Goal: Navigation & Orientation: Find specific page/section

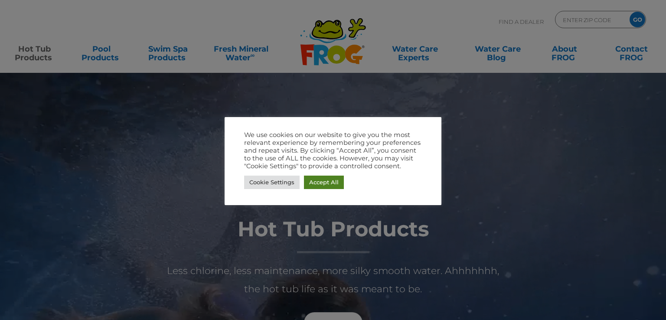
click at [333, 179] on link "Accept All" at bounding box center [324, 182] width 40 height 13
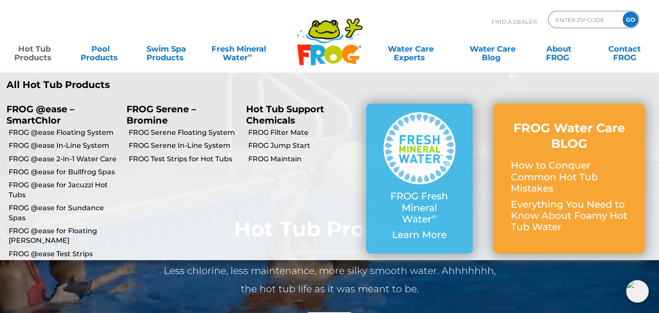
click at [40, 57] on link "Hot Tub Products" at bounding box center [34, 48] width 51 height 17
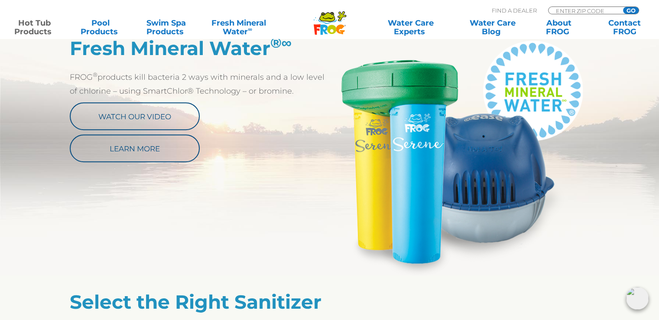
scroll to position [473, 0]
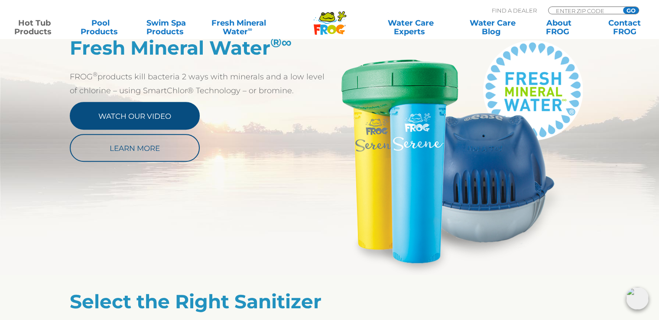
click at [127, 113] on link "Watch Our Video" at bounding box center [135, 116] width 130 height 28
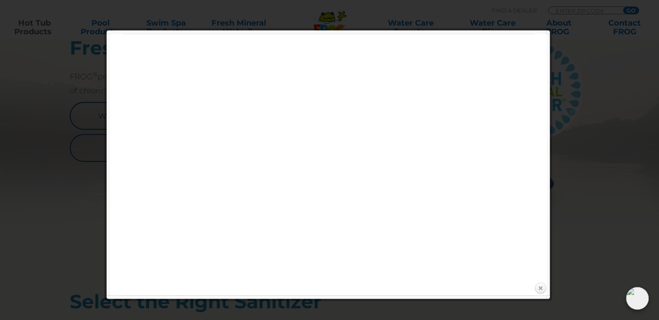
click at [541, 286] on link "Close" at bounding box center [540, 288] width 13 height 13
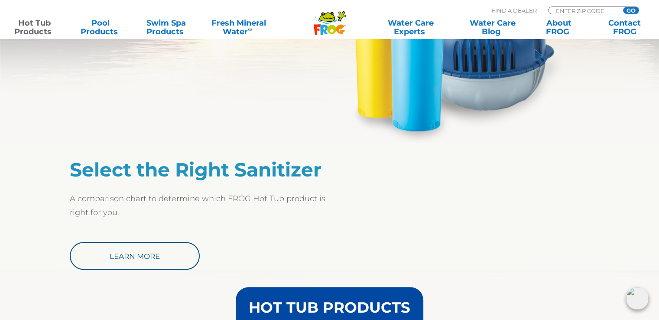
scroll to position [608, 0]
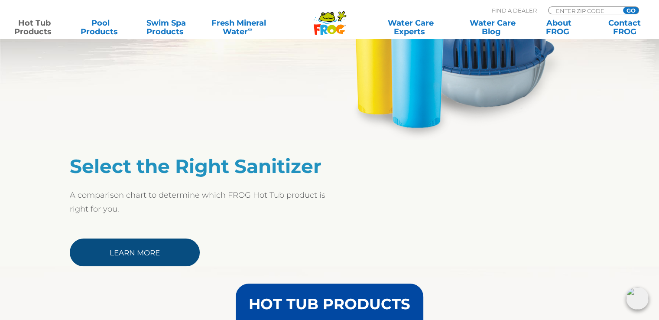
click at [172, 259] on link "Learn More" at bounding box center [135, 252] width 130 height 28
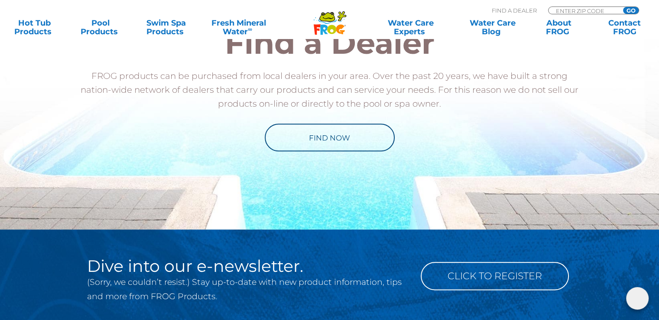
scroll to position [952, 0]
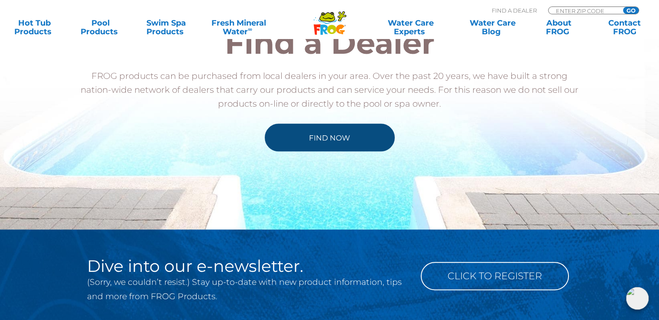
click at [364, 146] on link "Find Now" at bounding box center [330, 138] width 130 height 28
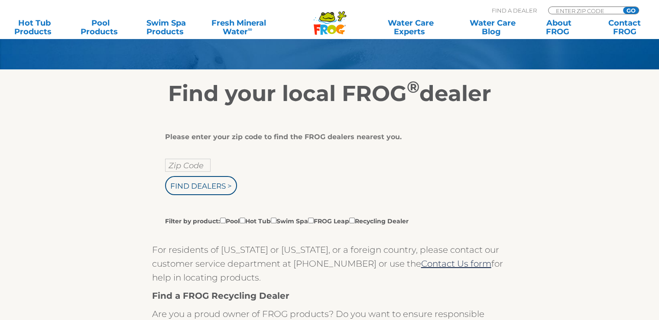
scroll to position [107, 0]
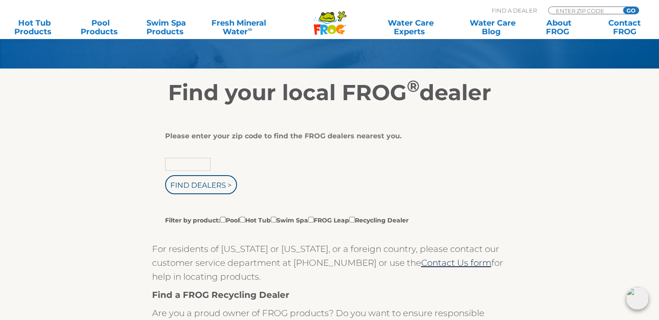
click at [207, 165] on input "text" at bounding box center [188, 164] width 46 height 13
type input "80247"
click at [208, 183] on input "Find Dealers >" at bounding box center [201, 184] width 72 height 19
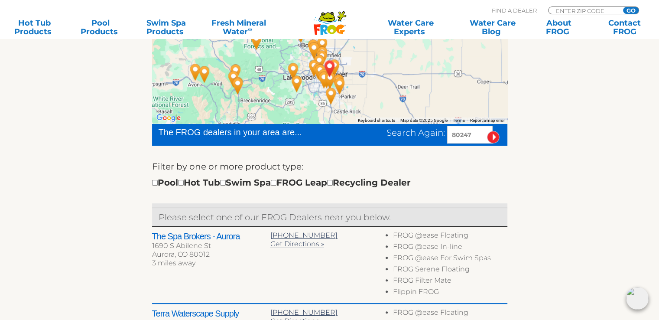
scroll to position [189, 0]
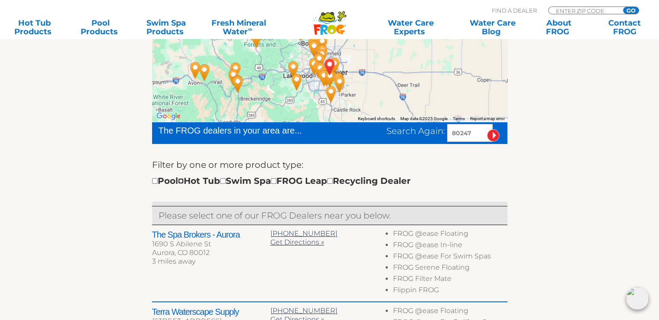
click at [184, 181] on input "checkbox" at bounding box center [181, 181] width 6 height 6
checkbox input "true"
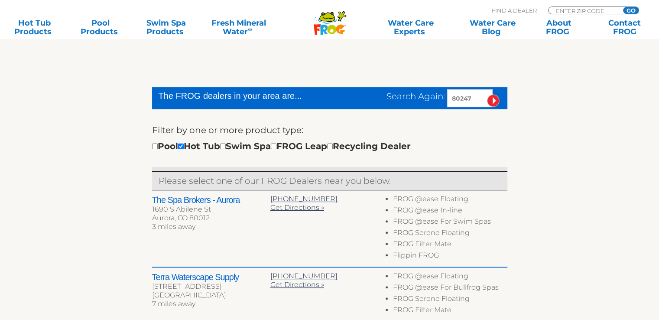
scroll to position [224, 0]
